Goal: Task Accomplishment & Management: Complete application form

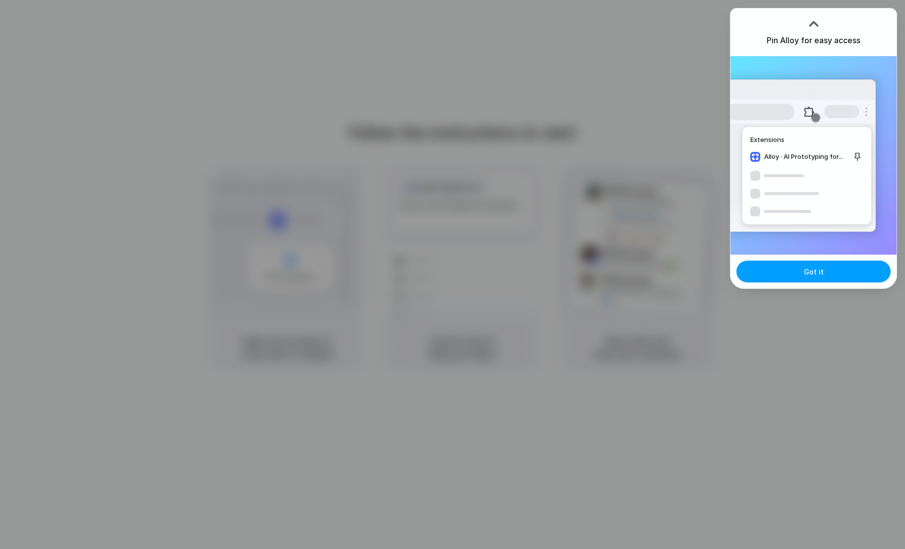
click at [758, 262] on button "Got it" at bounding box center [814, 271] width 154 height 22
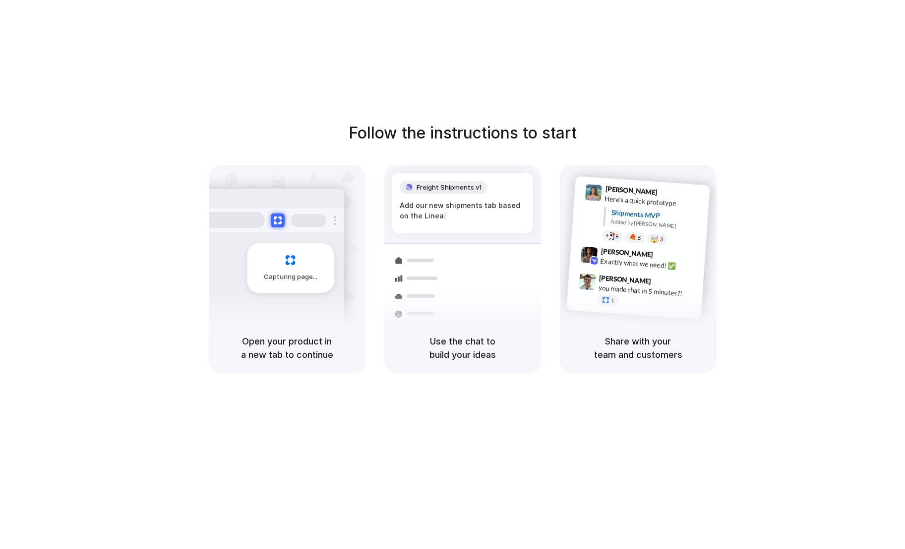
click at [630, 43] on div "Follow the instructions to start Capturing page Open your product in a new tab …" at bounding box center [462, 284] width 925 height 569
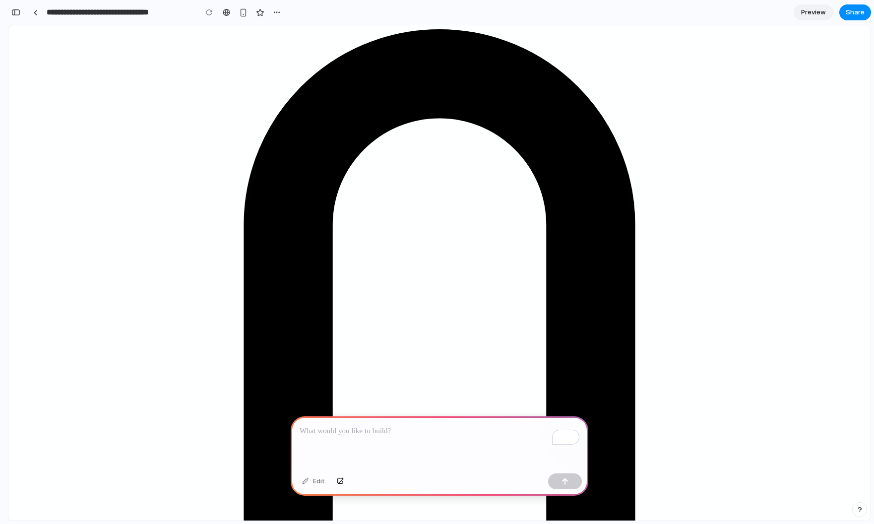
drag, startPoint x: 49, startPoint y: 46, endPoint x: 63, endPoint y: 58, distance: 18.3
click at [63, 58] on header "Insights Product selection current Employees Infrastructure Skip to dashboard" at bounding box center [439, 452] width 854 height 846
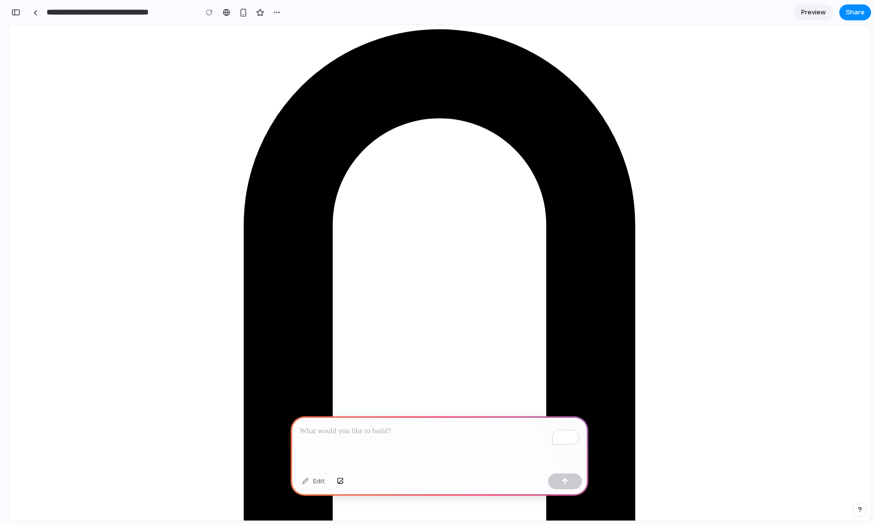
click at [415, 426] on p "To enrich screen reader interactions, please activate Accessibility in Grammarl…" at bounding box center [440, 431] width 280 height 12
click at [409, 439] on div "To enrich screen reader interactions, please activate Accessibility in Grammarl…" at bounding box center [440, 442] width 298 height 53
click at [574, 480] on button "button" at bounding box center [565, 481] width 34 height 16
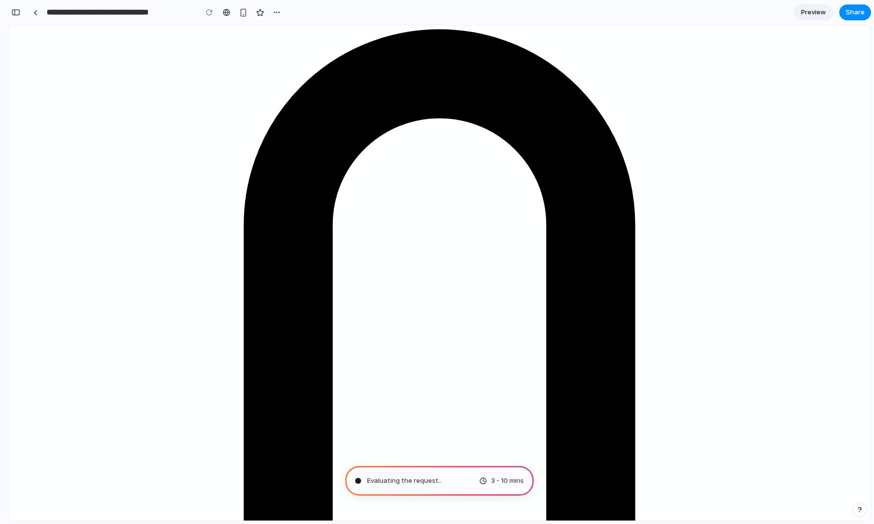
drag, startPoint x: 324, startPoint y: 93, endPoint x: 411, endPoint y: 103, distance: 87.8
